Goal: Go to known website: Go to known website

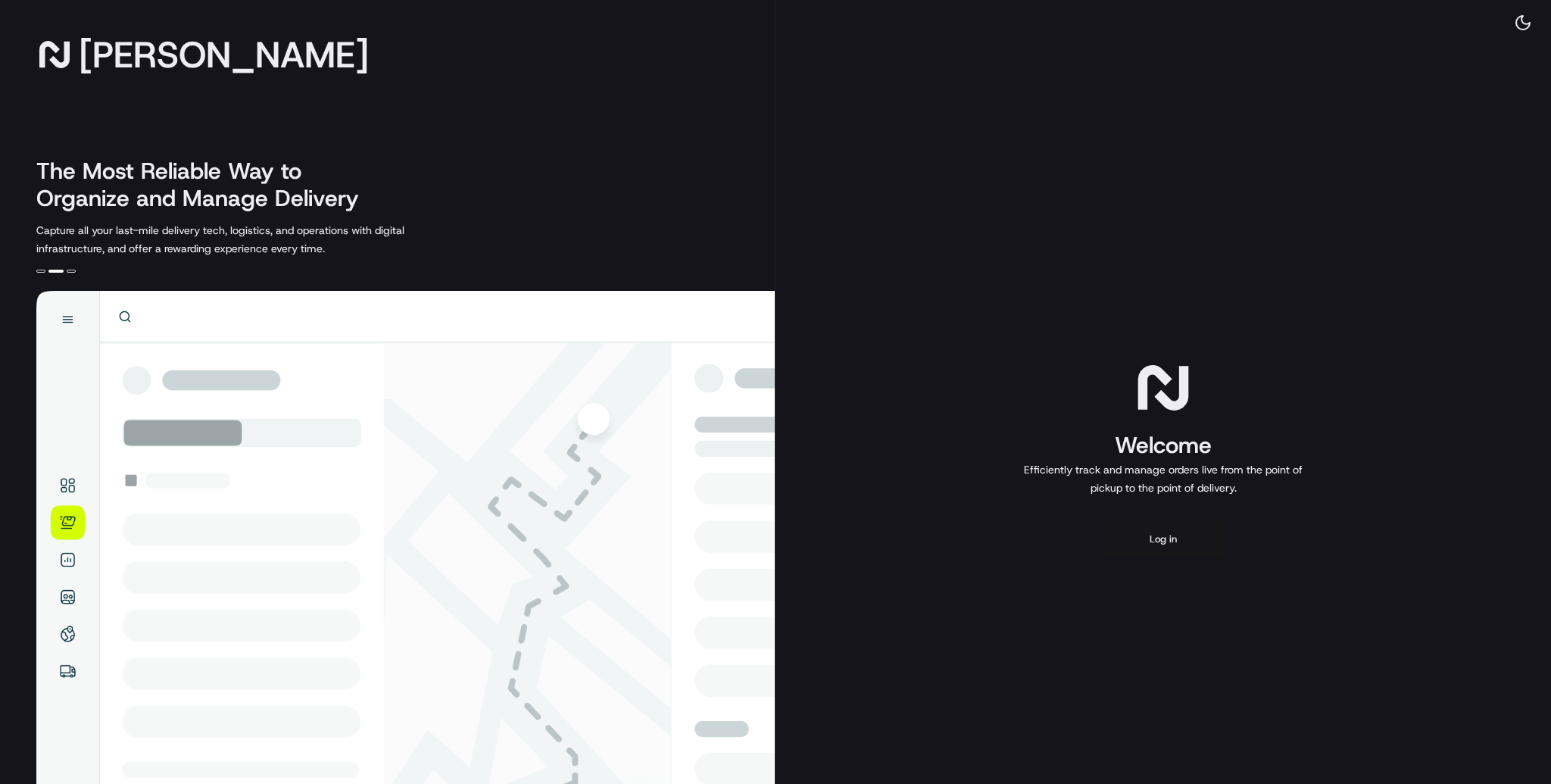
click at [1170, 537] on button "Log in" at bounding box center [1163, 539] width 121 height 36
